Goal: Information Seeking & Learning: Check status

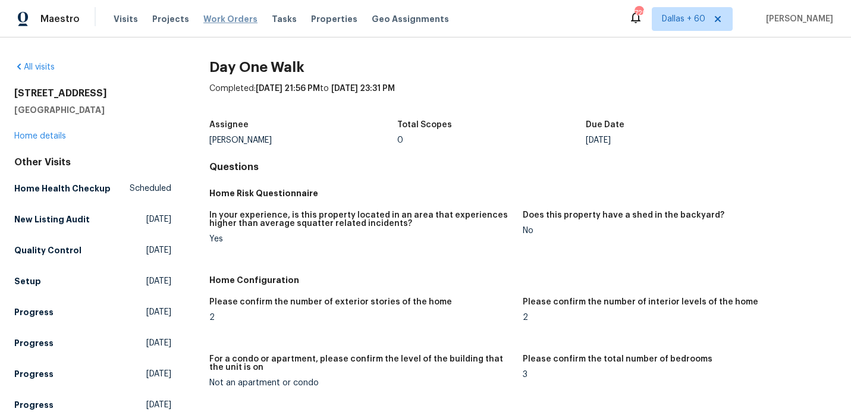
drag, startPoint x: 0, startPoint y: 0, endPoint x: 219, endPoint y: 22, distance: 220.0
click at [219, 22] on span "Work Orders" at bounding box center [230, 19] width 54 height 12
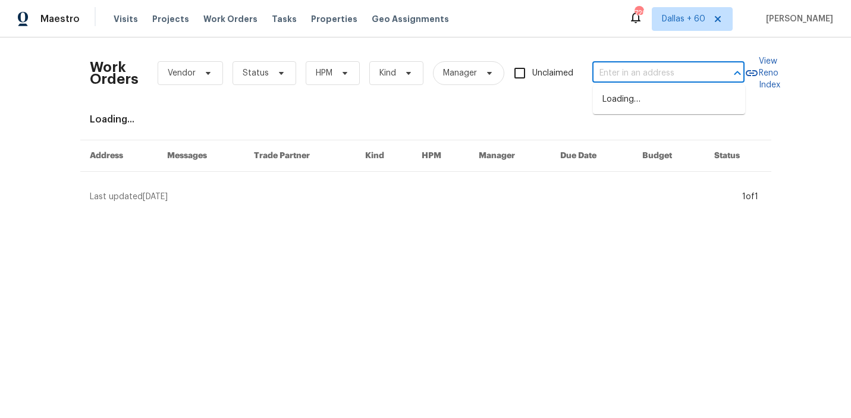
click at [610, 69] on input "text" at bounding box center [651, 73] width 119 height 18
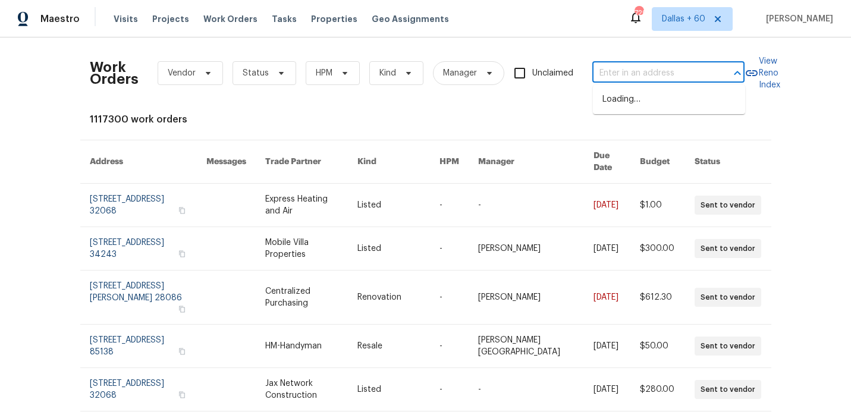
paste input "[STREET_ADDRESS]"
type input "[STREET_ADDRESS]"
click at [617, 102] on li "[STREET_ADDRESS]" at bounding box center [669, 100] width 152 height 20
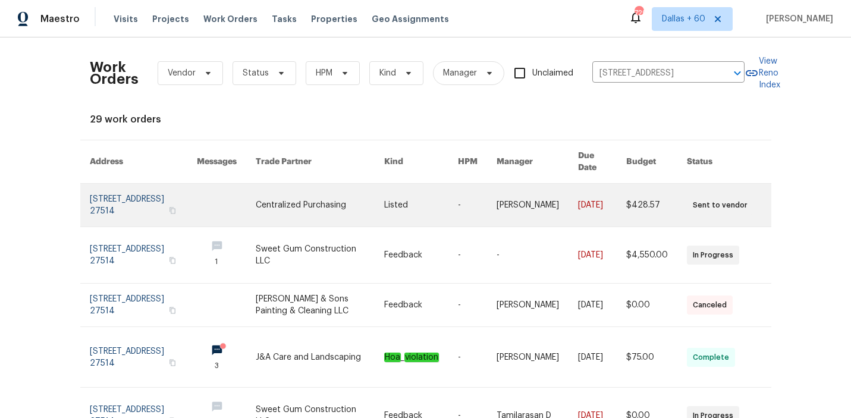
click at [297, 193] on link at bounding box center [320, 205] width 128 height 43
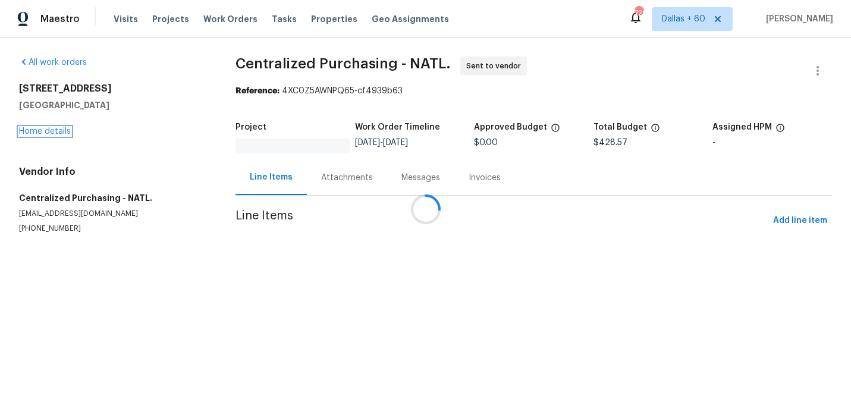
click at [52, 129] on link "Home details" at bounding box center [45, 131] width 52 height 8
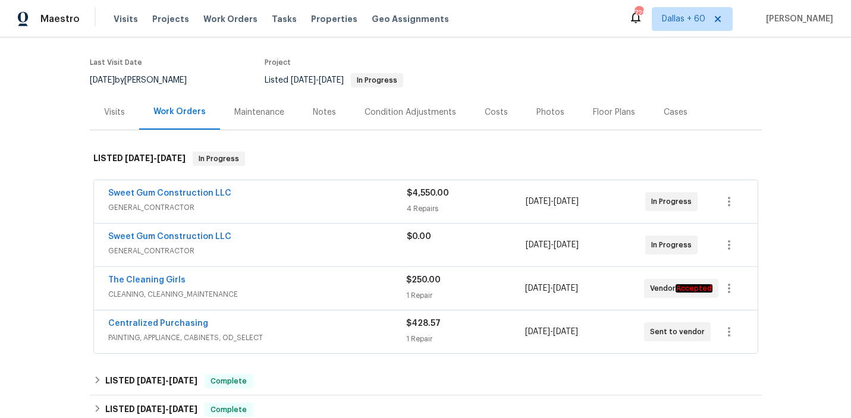
click at [377, 205] on span "GENERAL_CONTRACTOR" at bounding box center [257, 208] width 299 height 12
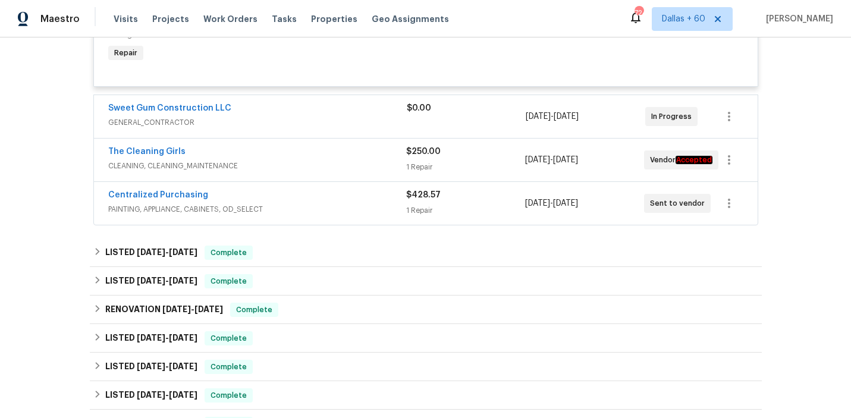
scroll to position [730, 0]
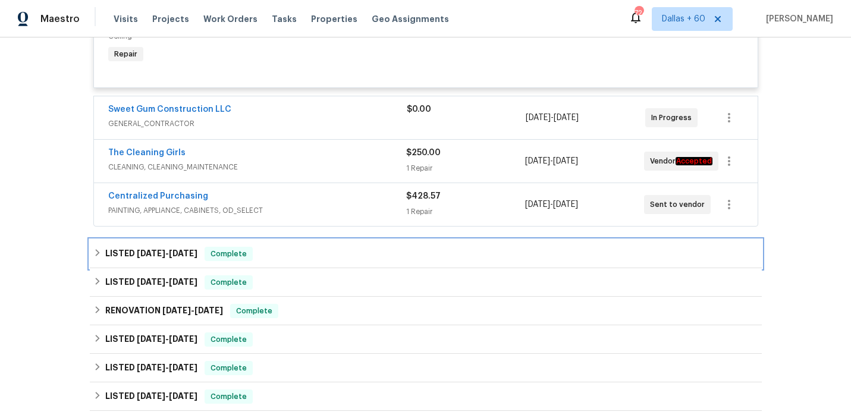
click at [329, 240] on div "LISTED [DATE] - [DATE] Complete" at bounding box center [426, 254] width 672 height 29
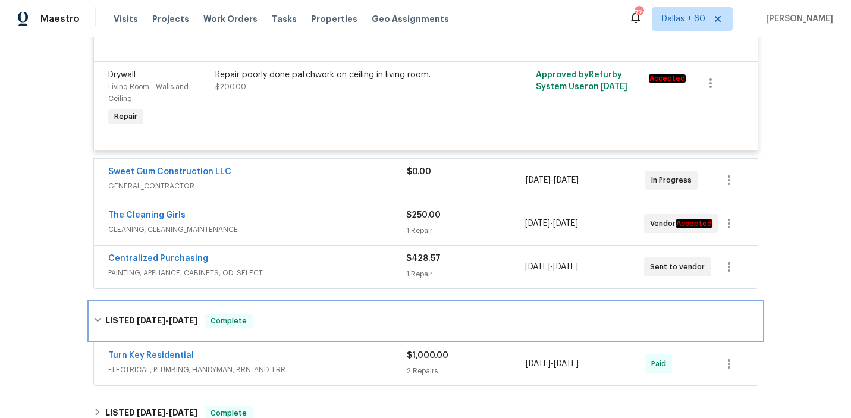
scroll to position [664, 0]
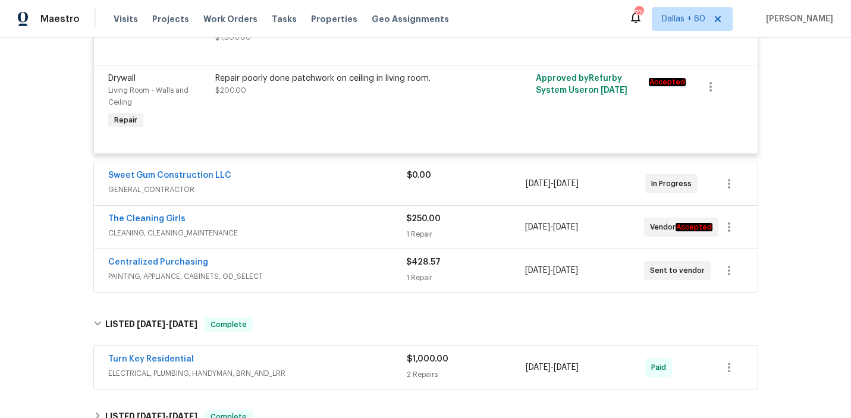
click at [331, 271] on span "PAINTING, APPLIANCE, CABINETS, OD_SELECT" at bounding box center [257, 277] width 298 height 12
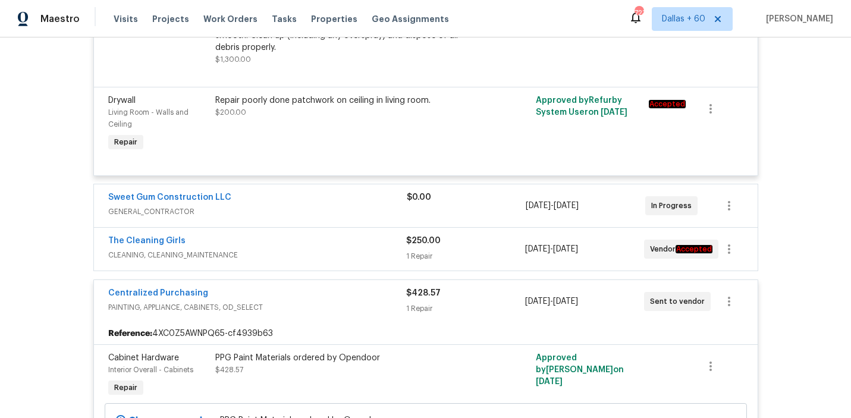
click at [330, 249] on span "CLEANING, CLEANING_MAINTENANCE" at bounding box center [257, 255] width 298 height 12
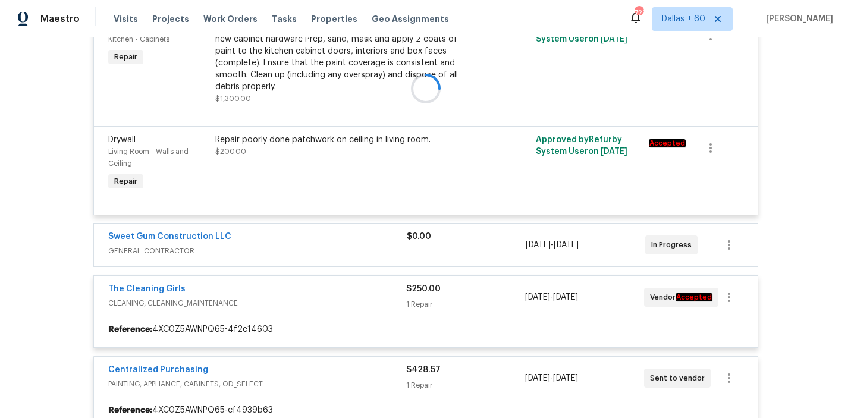
scroll to position [604, 0]
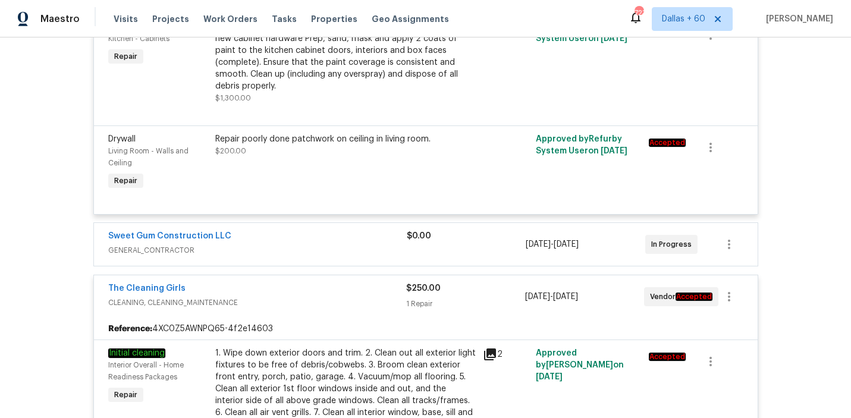
click at [329, 244] on span "GENERAL_CONTRACTOR" at bounding box center [257, 250] width 299 height 12
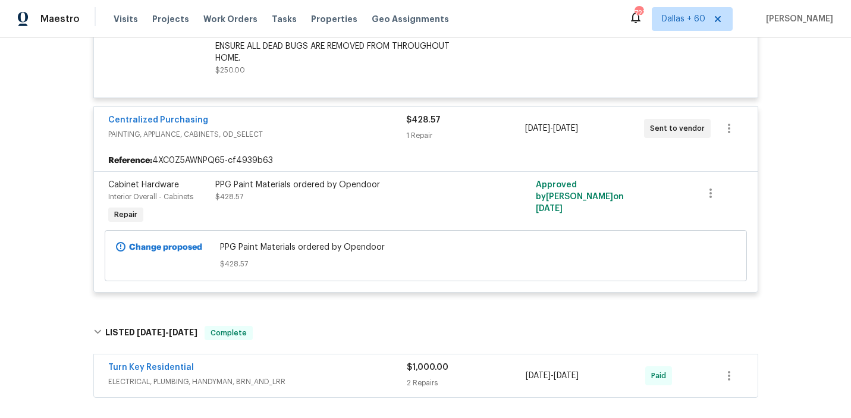
scroll to position [1548, 0]
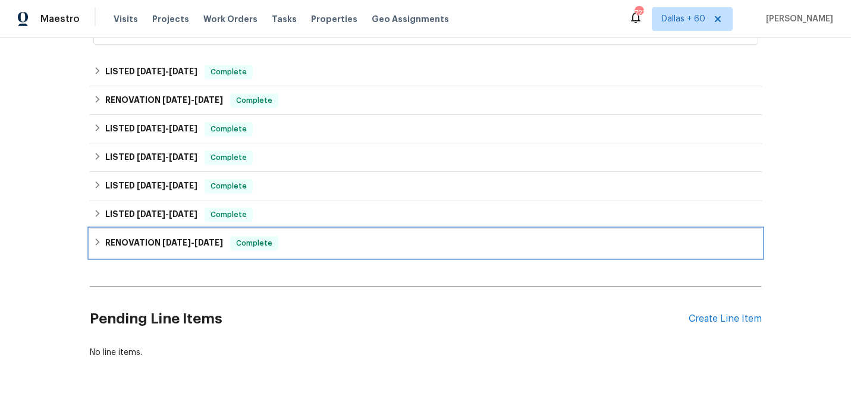
click at [321, 236] on div "RENOVATION [DATE] - [DATE] Complete" at bounding box center [425, 243] width 665 height 14
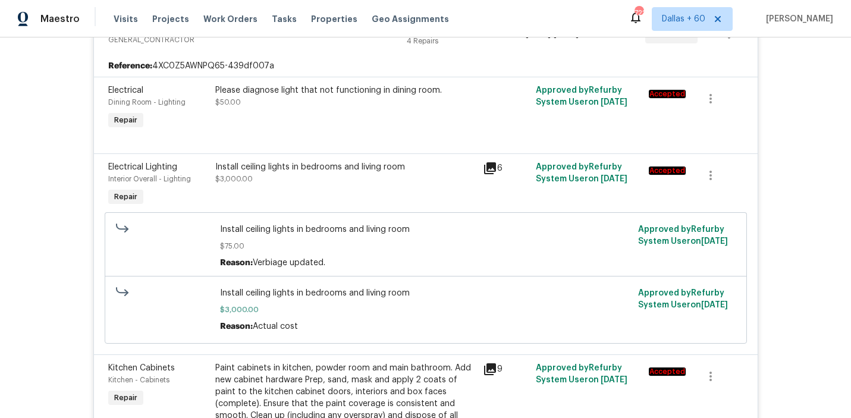
scroll to position [182, 0]
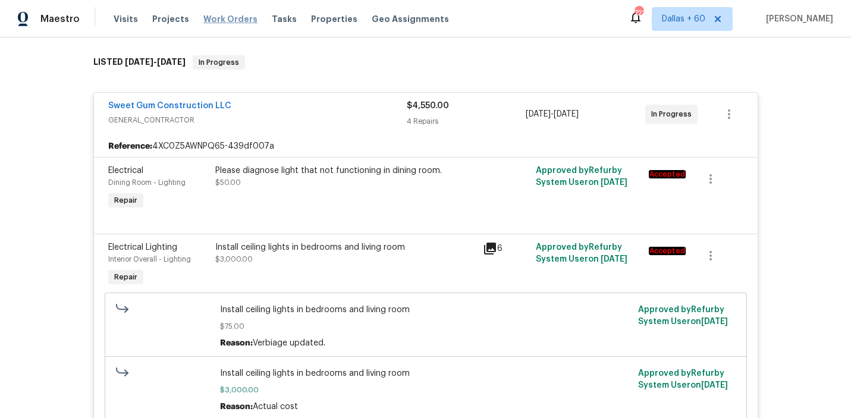
click at [238, 16] on span "Work Orders" at bounding box center [230, 19] width 54 height 12
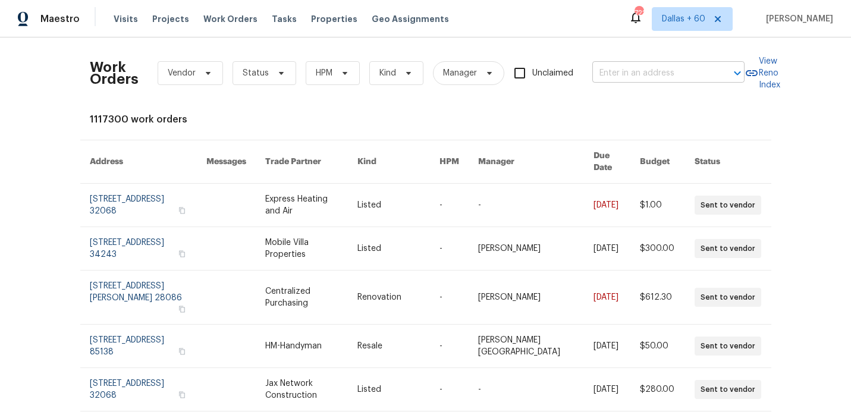
click at [622, 73] on input "text" at bounding box center [651, 73] width 119 height 18
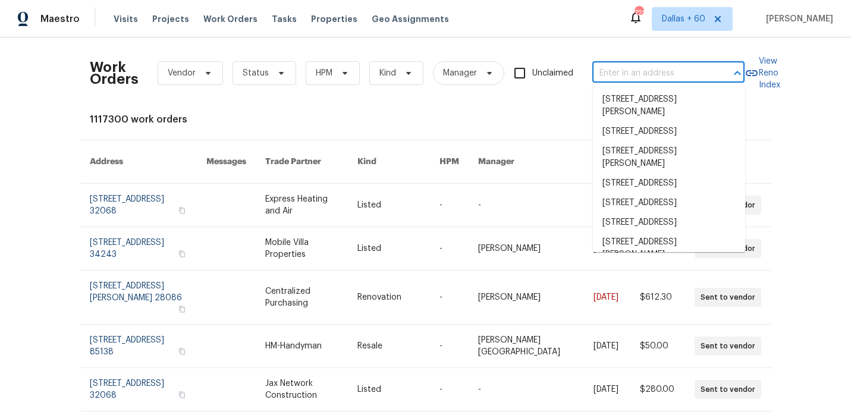
paste input "[STREET_ADDRESS]"
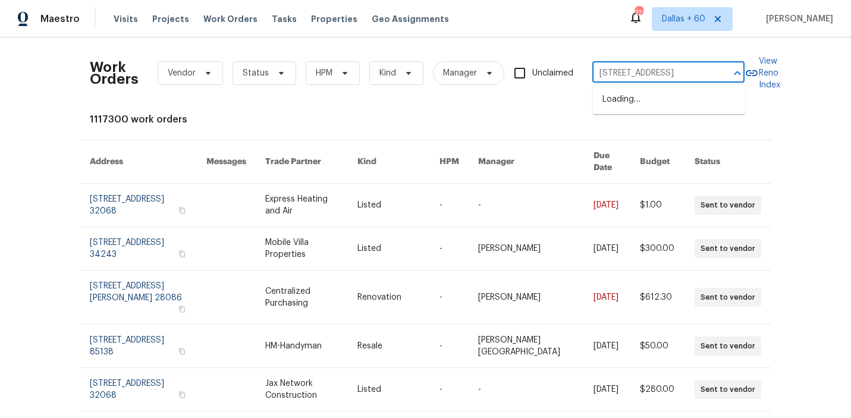
scroll to position [0, 20]
type input "[STREET_ADDRESS]"
click at [641, 106] on li "[STREET_ADDRESS]" at bounding box center [669, 100] width 152 height 20
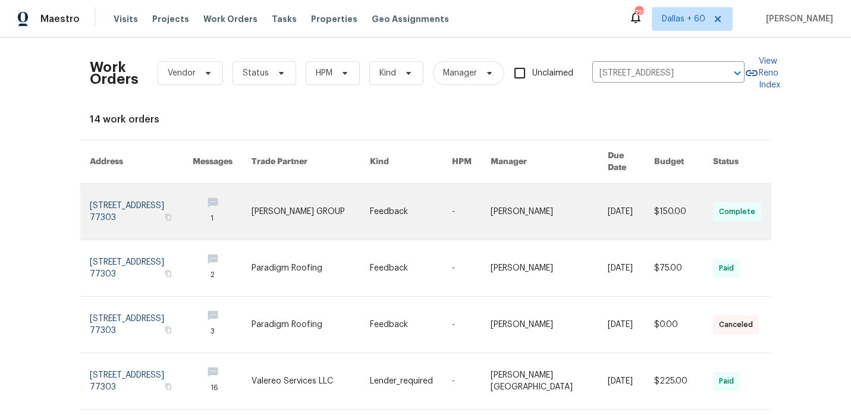
click at [350, 202] on link at bounding box center [311, 212] width 118 height 56
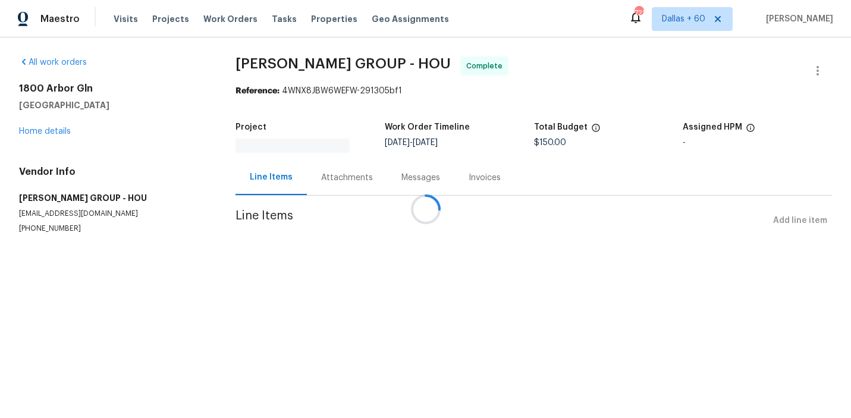
click at [53, 128] on div at bounding box center [425, 209] width 851 height 418
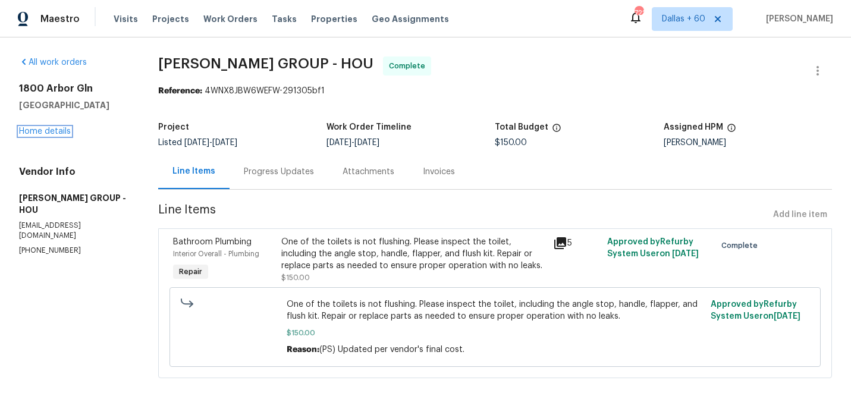
click at [53, 128] on link "Home details" at bounding box center [45, 131] width 52 height 8
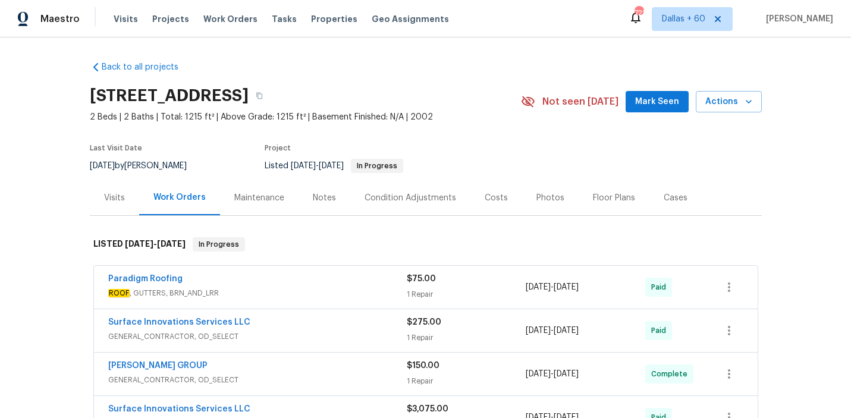
click at [290, 280] on div "Paradigm Roofing" at bounding box center [257, 280] width 299 height 14
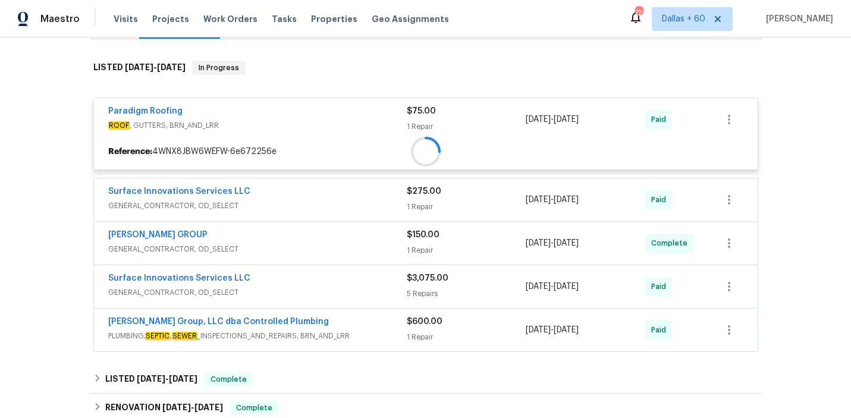
scroll to position [176, 0]
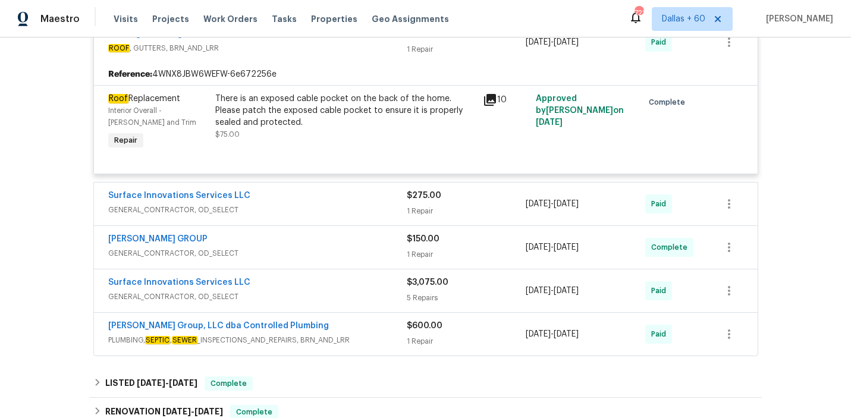
click at [275, 214] on span "GENERAL_CONTRACTOR, OD_SELECT" at bounding box center [257, 210] width 299 height 12
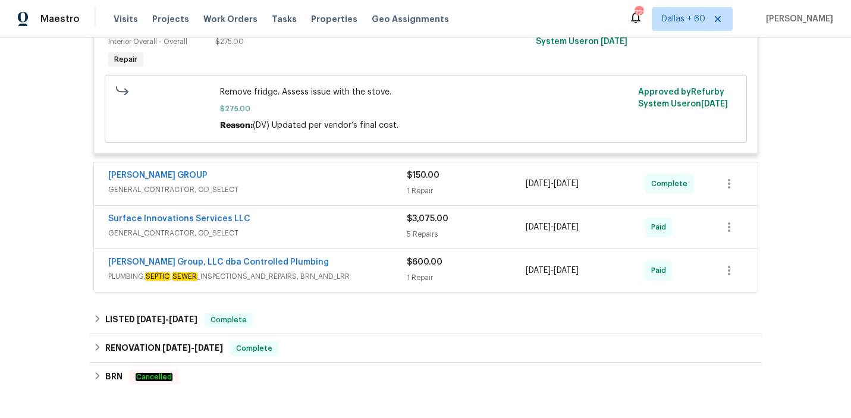
scroll to position [497, 0]
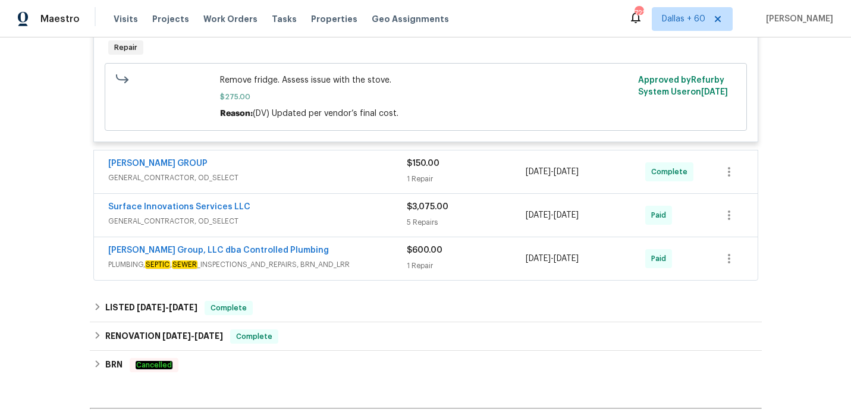
click at [318, 212] on div "Surface Innovations Services LLC" at bounding box center [257, 208] width 299 height 14
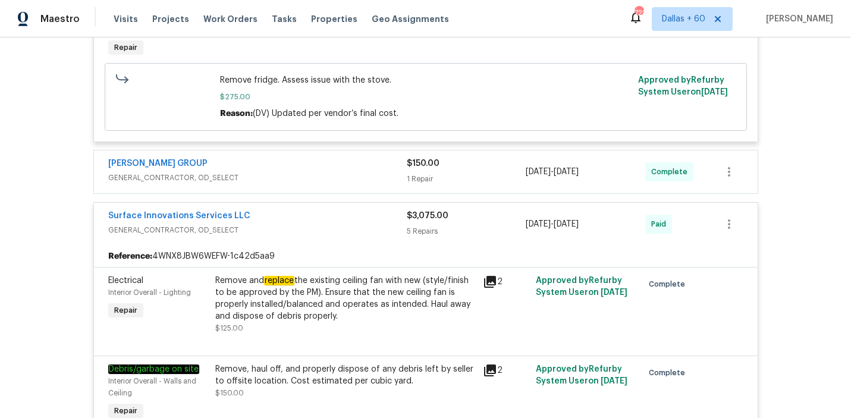
click at [318, 180] on span "GENERAL_CONTRACTOR, OD_SELECT" at bounding box center [257, 178] width 299 height 12
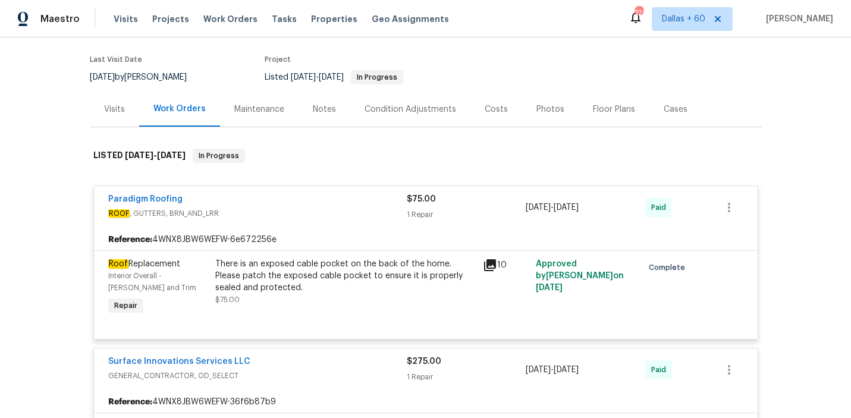
scroll to position [0, 0]
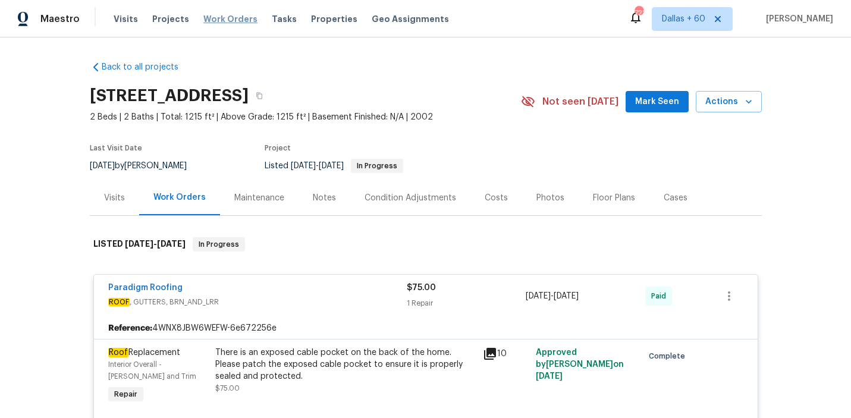
click at [216, 15] on span "Work Orders" at bounding box center [230, 19] width 54 height 12
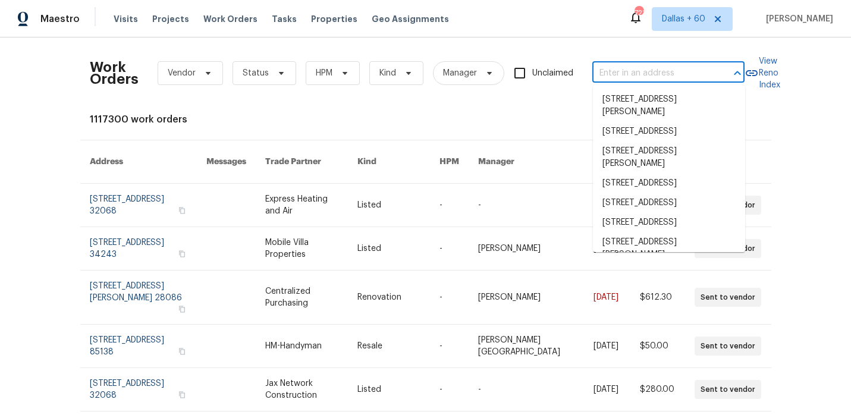
click at [612, 68] on input "text" at bounding box center [651, 73] width 119 height 18
paste input "[STREET_ADDRESS]"
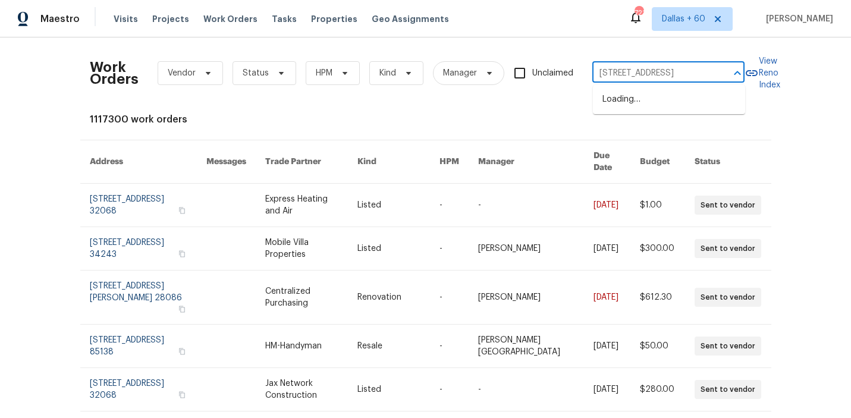
scroll to position [0, 63]
type input "[STREET_ADDRESS]"
click at [619, 97] on li "[STREET_ADDRESS][PERSON_NAME]" at bounding box center [669, 106] width 152 height 32
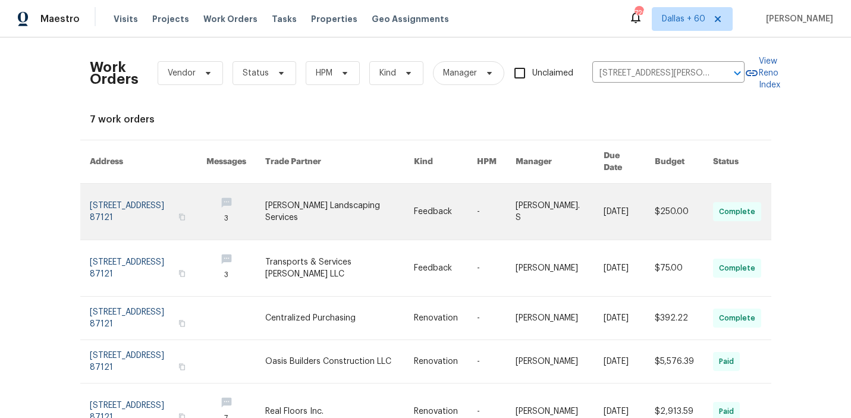
click at [378, 196] on link at bounding box center [339, 212] width 149 height 56
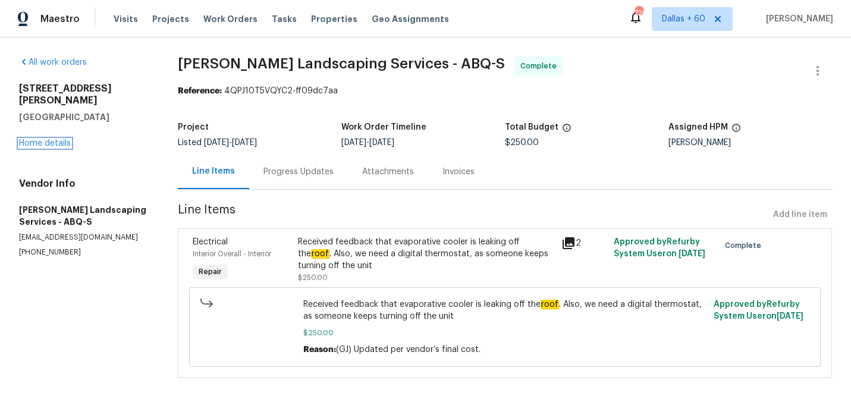
click at [36, 139] on link "Home details" at bounding box center [45, 143] width 52 height 8
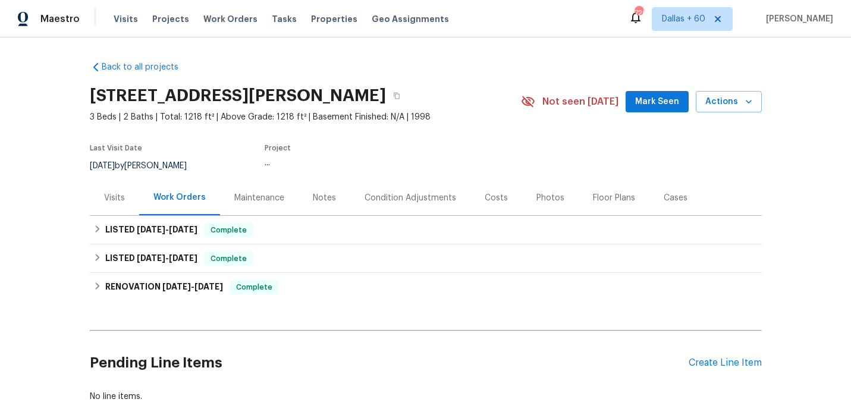
scroll to position [65, 0]
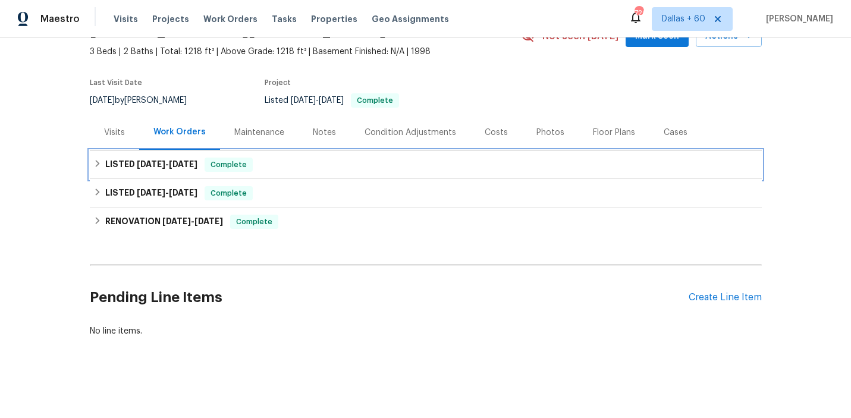
click at [351, 165] on div "LISTED [DATE] - [DATE] Complete" at bounding box center [425, 165] width 665 height 14
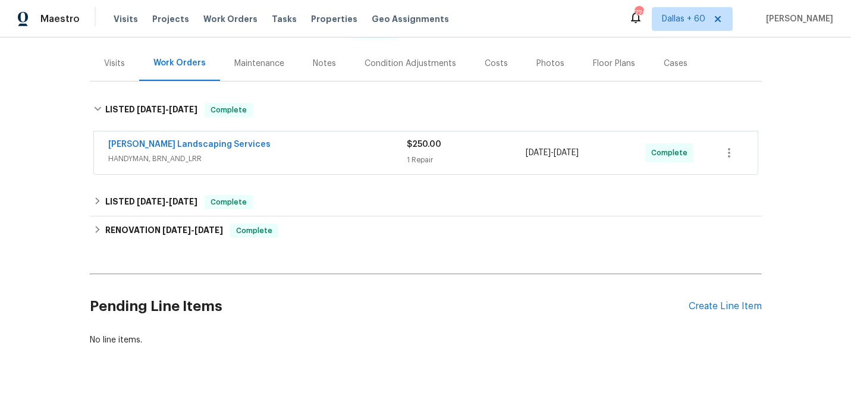
click at [351, 165] on div "[PERSON_NAME] Landscaping Services HANDYMAN, BRN_AND_LRR" at bounding box center [257, 153] width 299 height 29
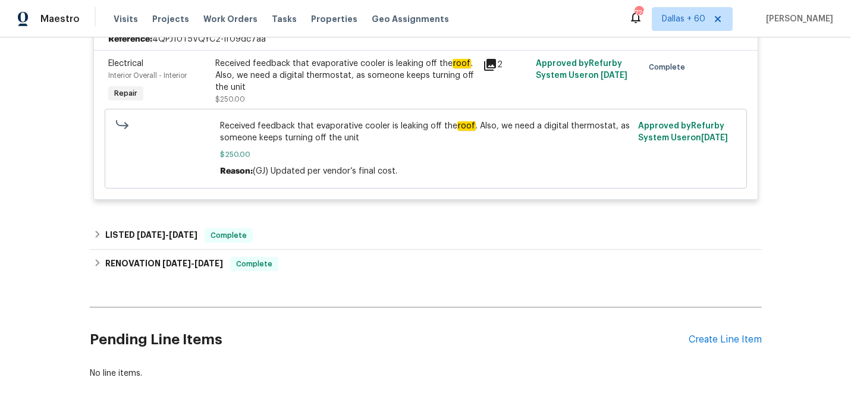
scroll to position [313, 0]
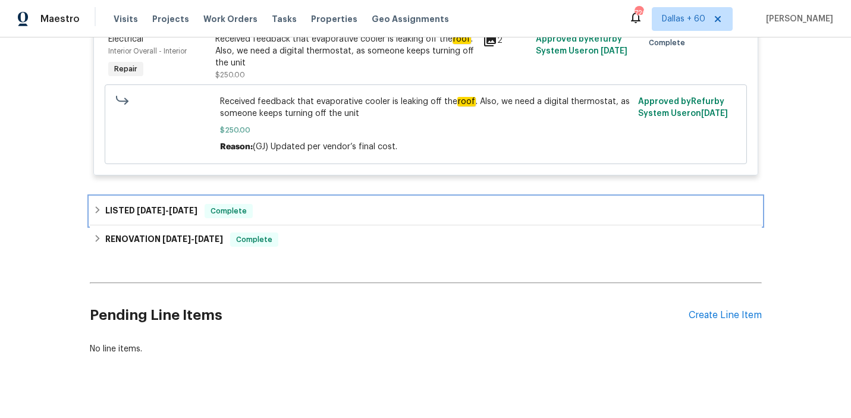
click at [366, 212] on div "LISTED [DATE] - [DATE] Complete" at bounding box center [425, 211] width 665 height 14
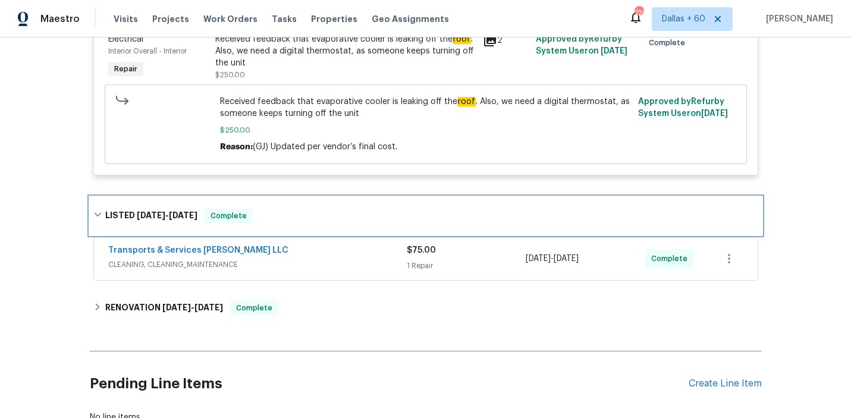
scroll to position [380, 0]
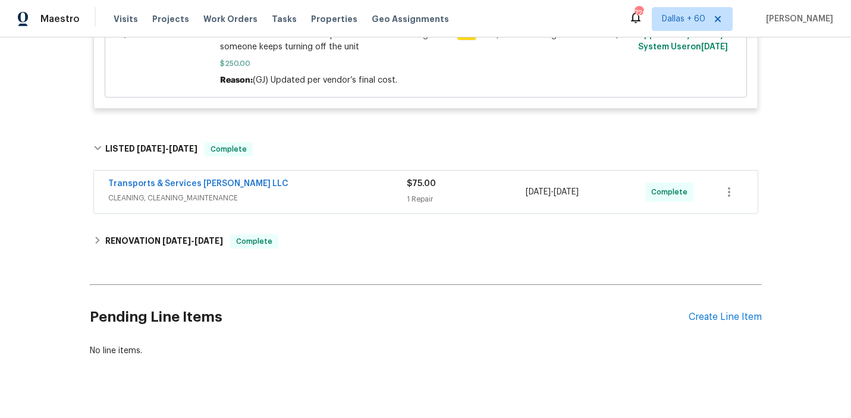
click at [361, 196] on span "CLEANING, CLEANING_MAINTENANCE" at bounding box center [257, 198] width 299 height 12
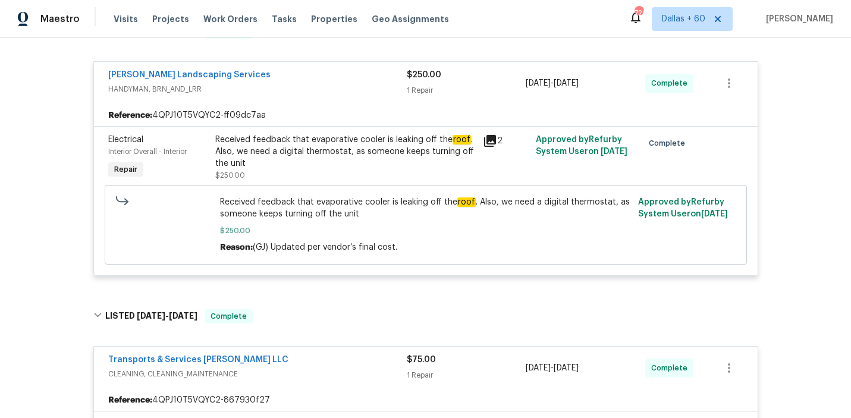
scroll to position [210, 0]
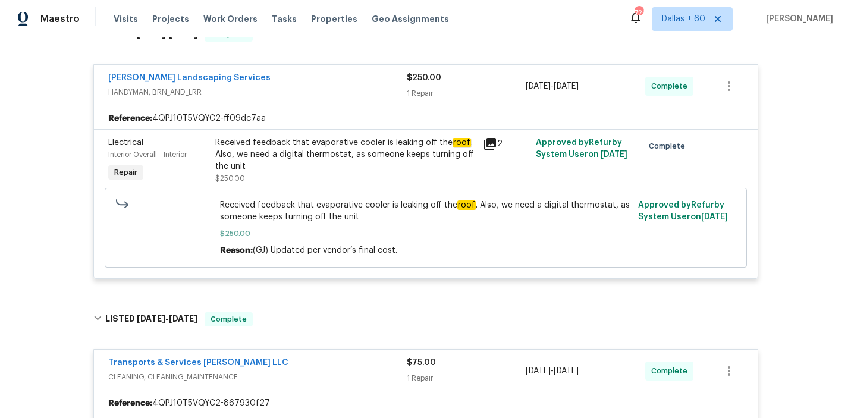
click at [346, 177] on div "Received feedback that evaporative cooler is leaking off the roof . Also, we ne…" at bounding box center [345, 161] width 260 height 48
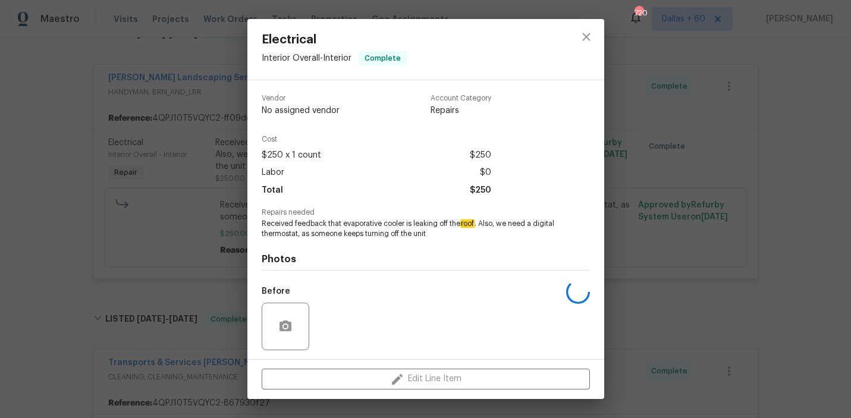
scroll to position [80, 0]
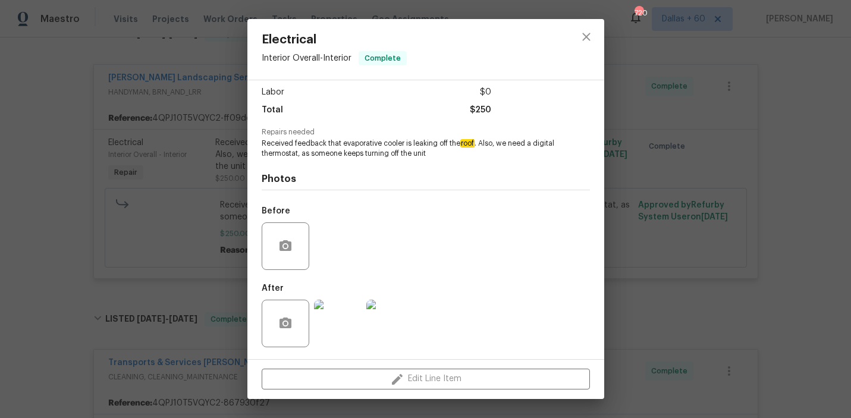
click at [64, 211] on div "Electrical Interior Overall - Interior Complete Vendor [PERSON_NAME] Landscapin…" at bounding box center [425, 209] width 851 height 418
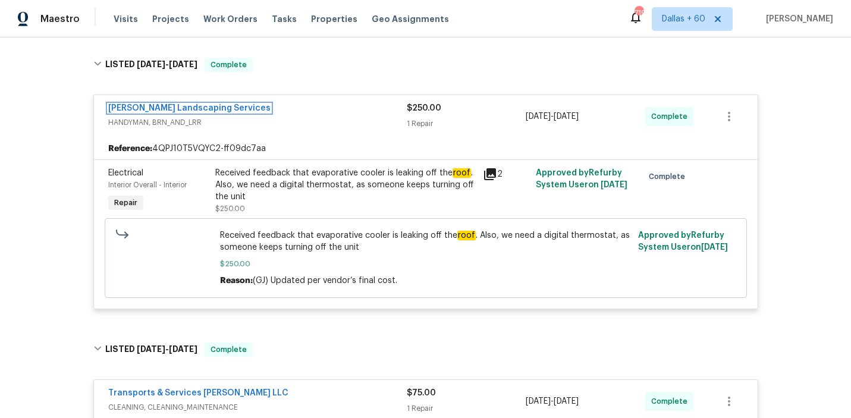
scroll to position [179, 0]
click at [278, 185] on div "Received feedback that evaporative cooler is leaking off the roof . Also, we ne…" at bounding box center [345, 186] width 260 height 36
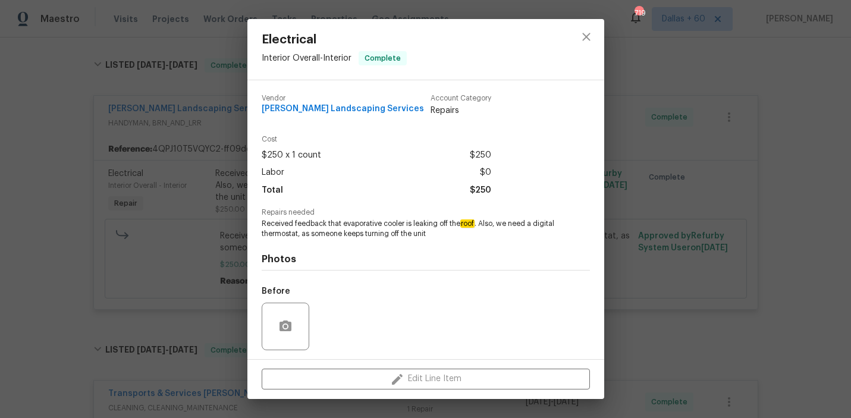
scroll to position [80, 0]
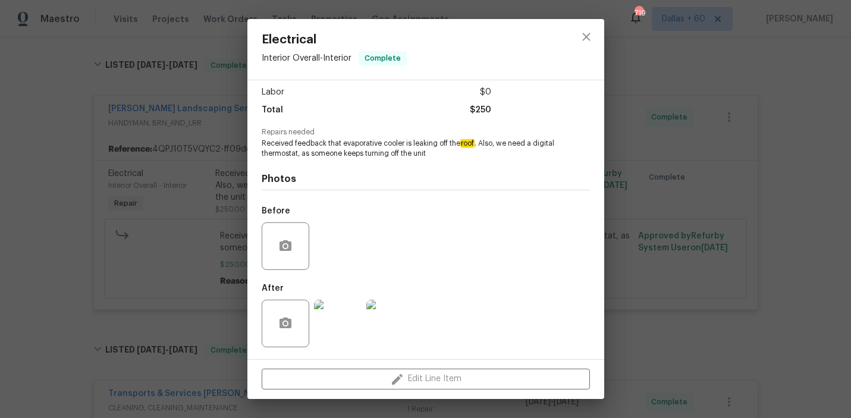
click at [56, 209] on div "Electrical Interior Overall - Interior Complete Vendor [PERSON_NAME] Landscapin…" at bounding box center [425, 209] width 851 height 418
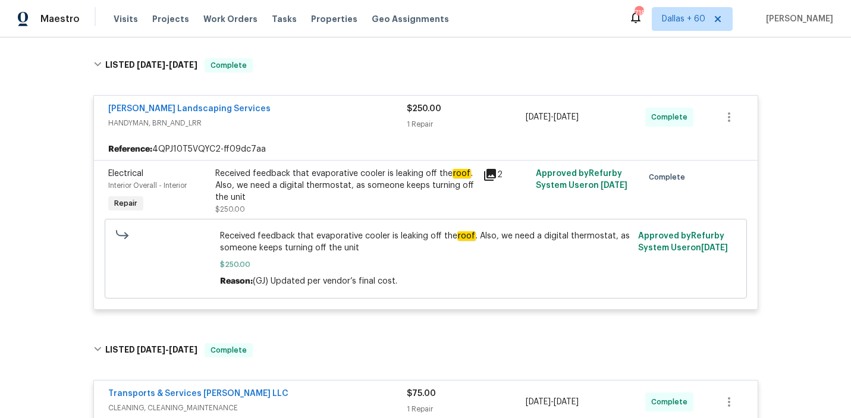
click at [308, 186] on div "Received feedback that evaporative cooler is leaking off the roof . Also, we ne…" at bounding box center [345, 186] width 260 height 36
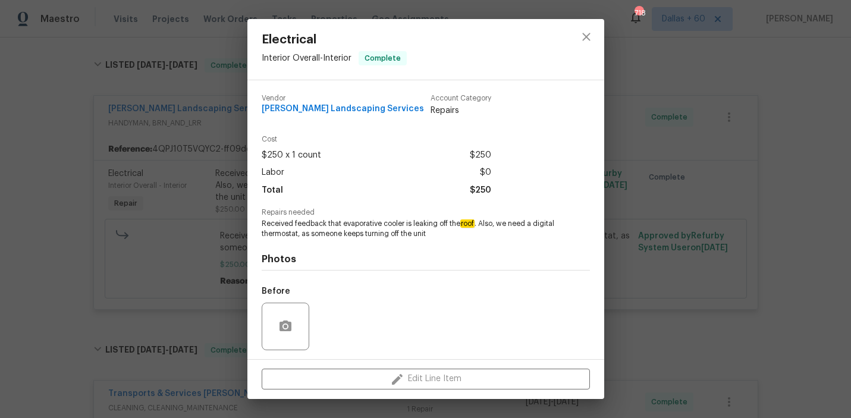
drag, startPoint x: 537, startPoint y: 225, endPoint x: 550, endPoint y: 235, distance: 16.5
click at [550, 235] on span "Received feedback that evaporative cooler is leaking off the roof . Also, we ne…" at bounding box center [410, 229] width 296 height 20
drag, startPoint x: 538, startPoint y: 222, endPoint x: 299, endPoint y: 234, distance: 238.8
click at [299, 234] on span "Received feedback that evaporative cooler is leaking off the roof . Also, we ne…" at bounding box center [410, 229] width 296 height 20
copy span "igital thermostat,"
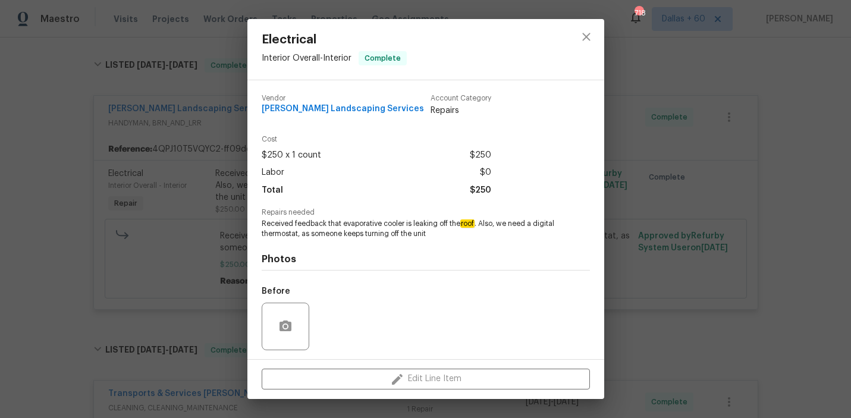
click at [55, 189] on div "Electrical Interior Overall - Interior Complete Vendor [PERSON_NAME] Landscapin…" at bounding box center [425, 209] width 851 height 418
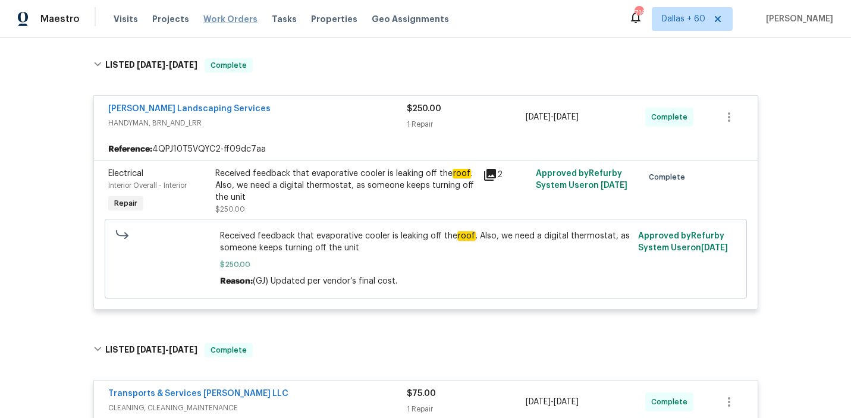
click at [226, 18] on span "Work Orders" at bounding box center [230, 19] width 54 height 12
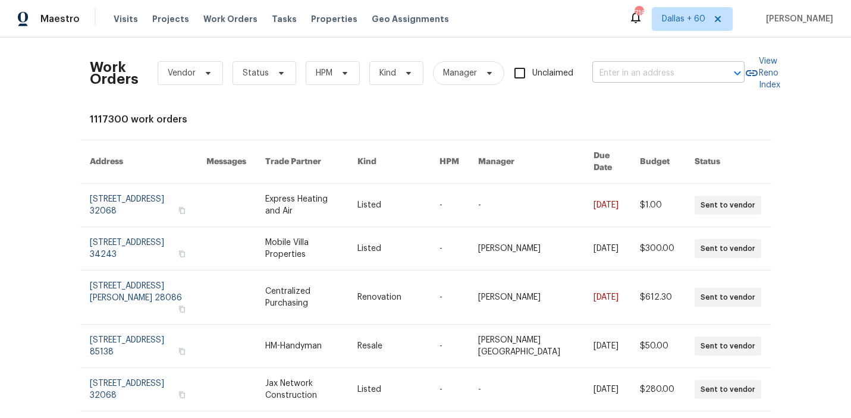
click at [649, 75] on input "text" at bounding box center [651, 73] width 119 height 18
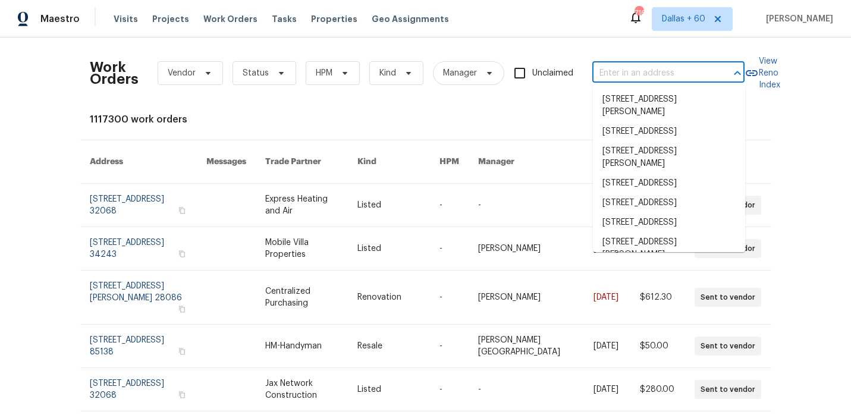
paste input "[STREET_ADDRESS][PERSON_NAME]"
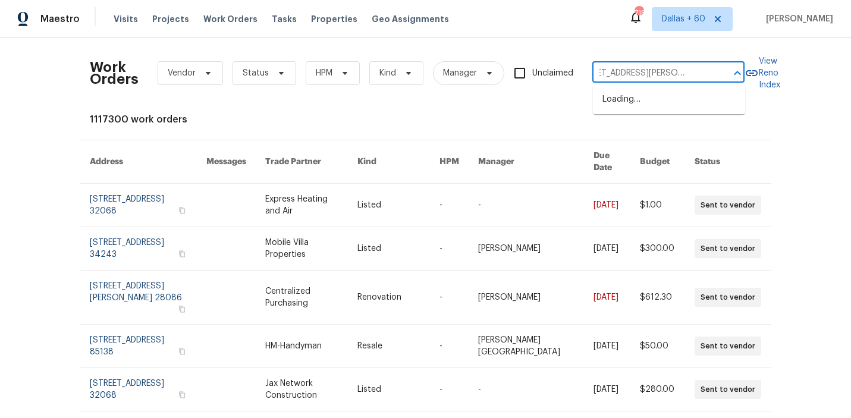
type input "[STREET_ADDRESS][PERSON_NAME]"
click at [661, 99] on li "[STREET_ADDRESS]" at bounding box center [669, 100] width 152 height 20
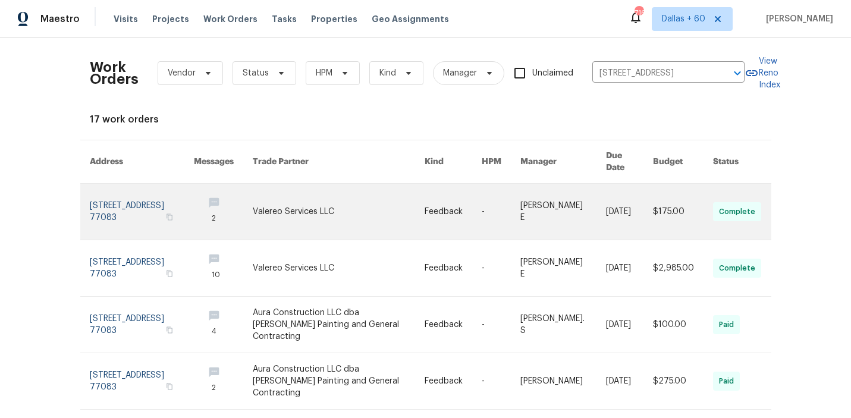
click at [319, 189] on link at bounding box center [339, 212] width 172 height 56
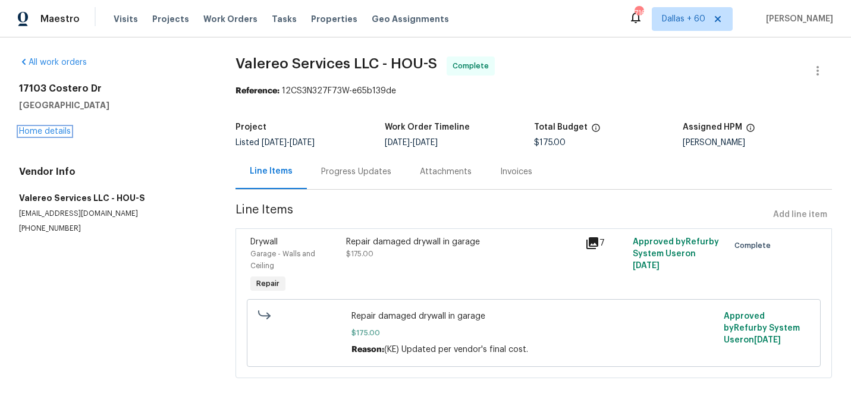
click at [44, 131] on link "Home details" at bounding box center [45, 131] width 52 height 8
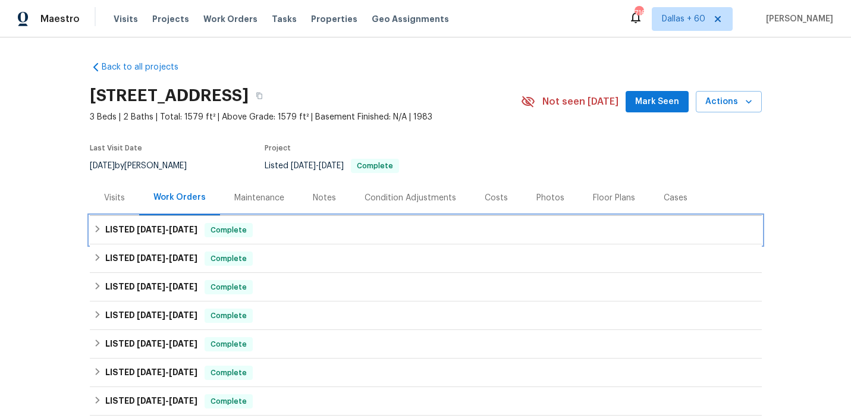
click at [343, 232] on div "LISTED [DATE] - [DATE] Complete" at bounding box center [425, 230] width 665 height 14
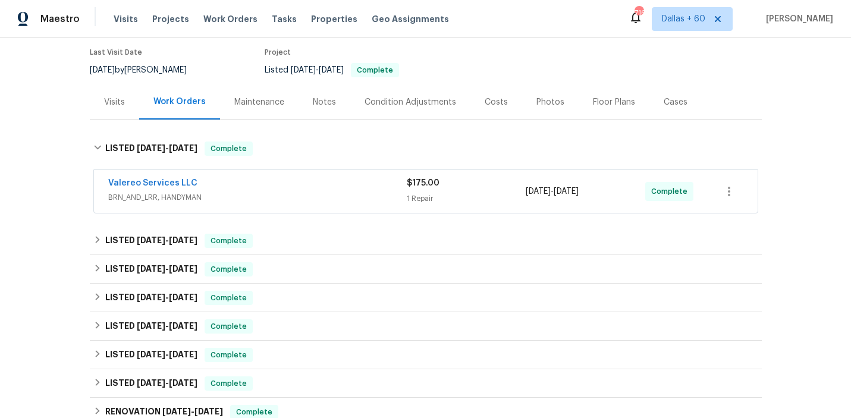
click at [335, 186] on div "Valereo Services LLC" at bounding box center [257, 184] width 299 height 14
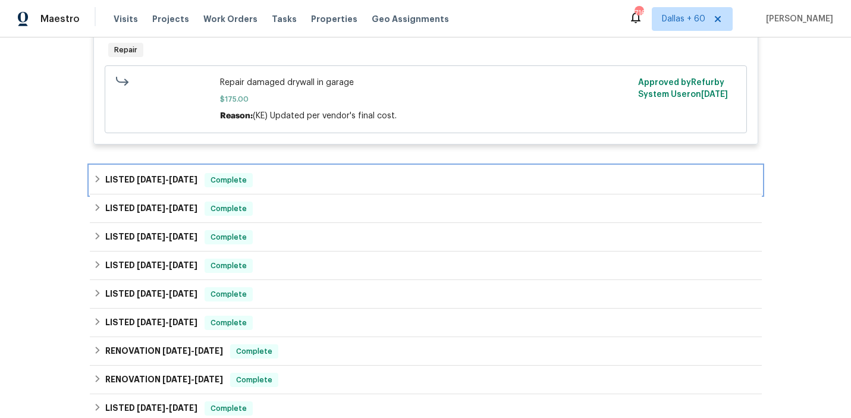
click at [336, 184] on div "LISTED [DATE] - [DATE] Complete" at bounding box center [425, 180] width 665 height 14
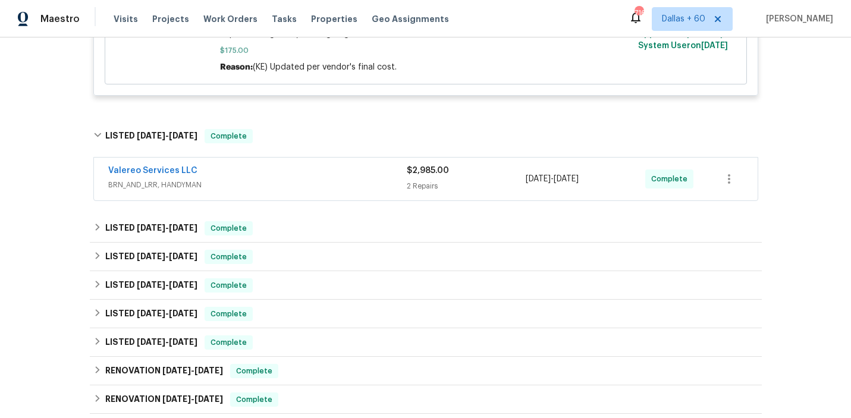
click at [336, 184] on span "BRN_AND_LRR, HANDYMAN" at bounding box center [257, 185] width 299 height 12
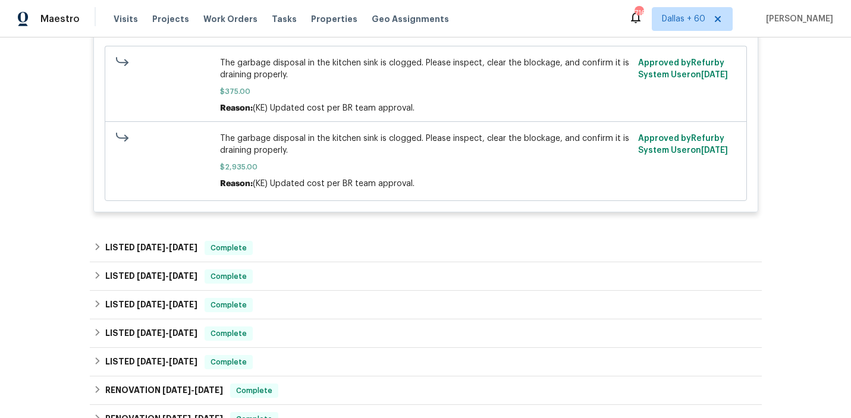
scroll to position [796, 0]
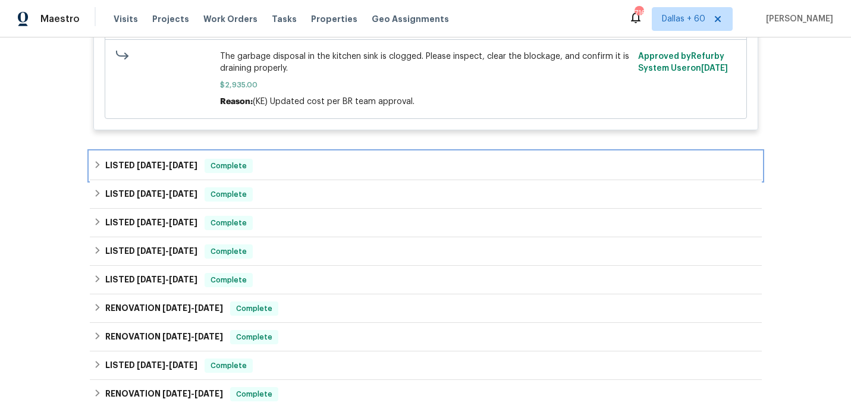
click at [309, 180] on div "LISTED [DATE] - [DATE] Complete" at bounding box center [426, 166] width 672 height 29
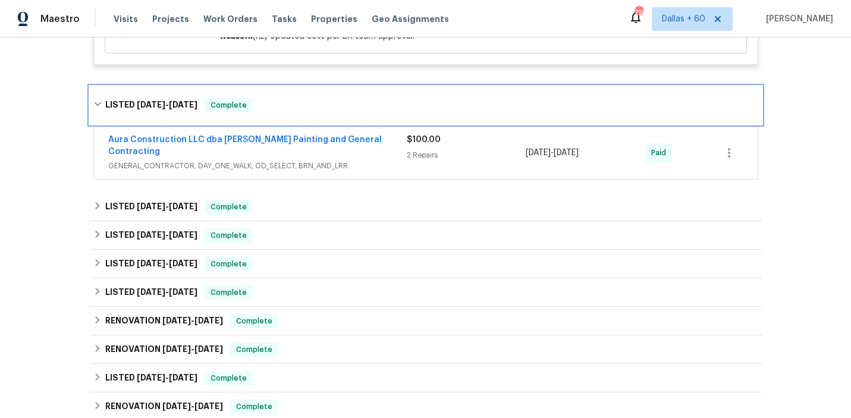
scroll to position [878, 0]
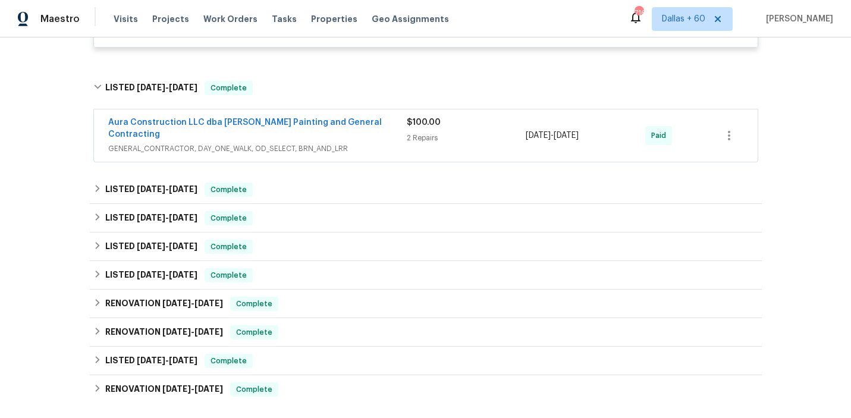
click at [377, 143] on span "GENERAL_CONTRACTOR, DAY_ONE_WALK, OD_SELECT, BRN_AND_LRR" at bounding box center [257, 149] width 299 height 12
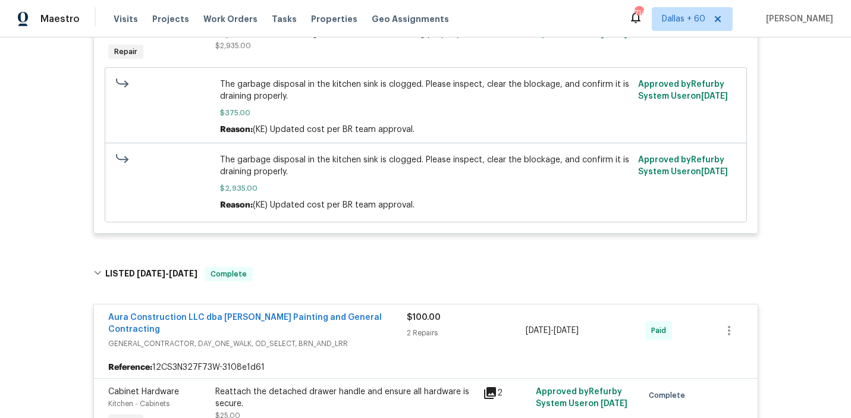
scroll to position [697, 0]
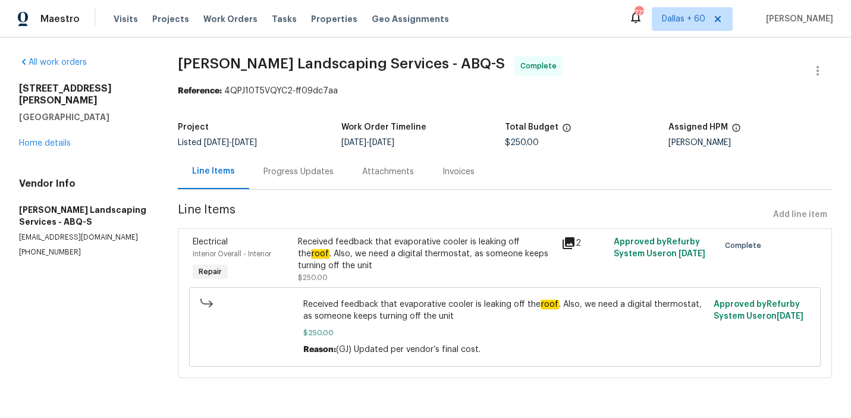
click at [288, 168] on div "Progress Updates" at bounding box center [298, 172] width 70 height 12
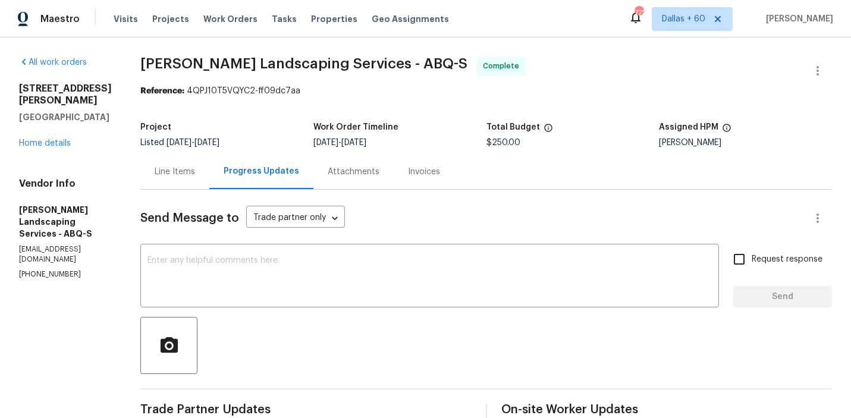
click at [440, 168] on div "Invoices" at bounding box center [424, 172] width 32 height 12
